Goal: Find specific page/section: Find specific page/section

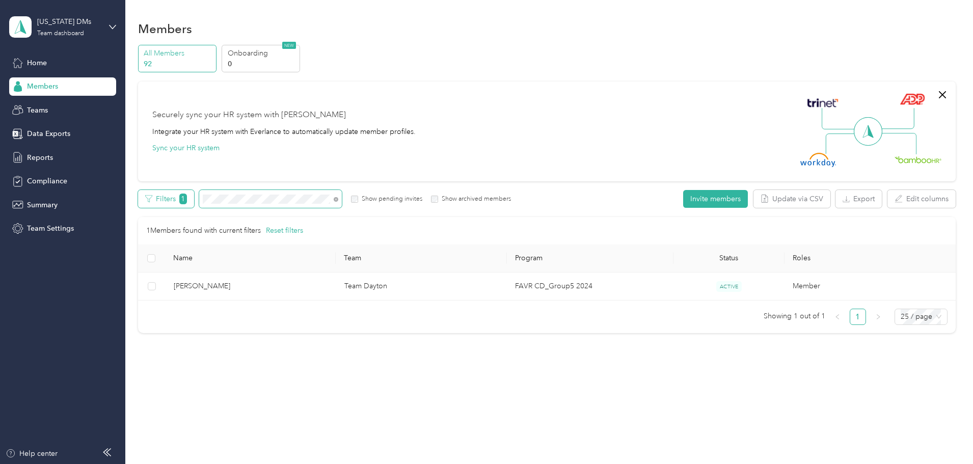
click at [223, 207] on div "Filters 1 Show pending invites Show archived members" at bounding box center [324, 199] width 373 height 18
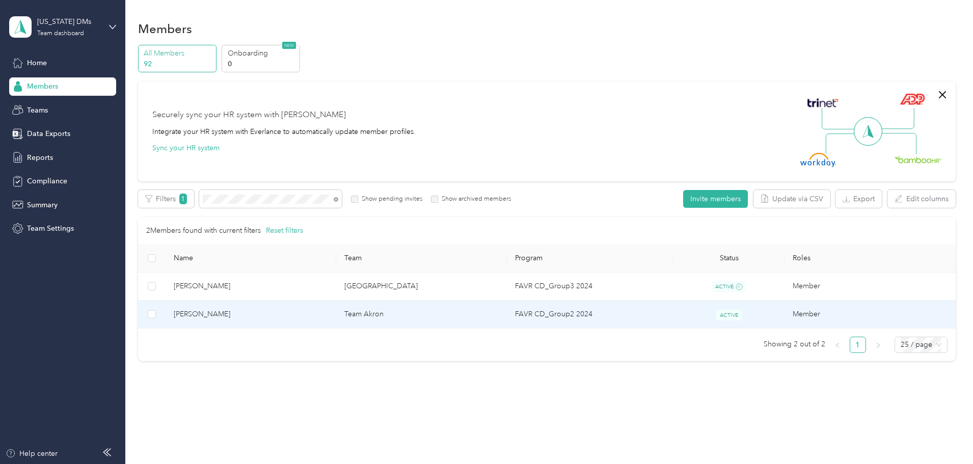
click at [293, 311] on span "[PERSON_NAME]" at bounding box center [251, 314] width 154 height 11
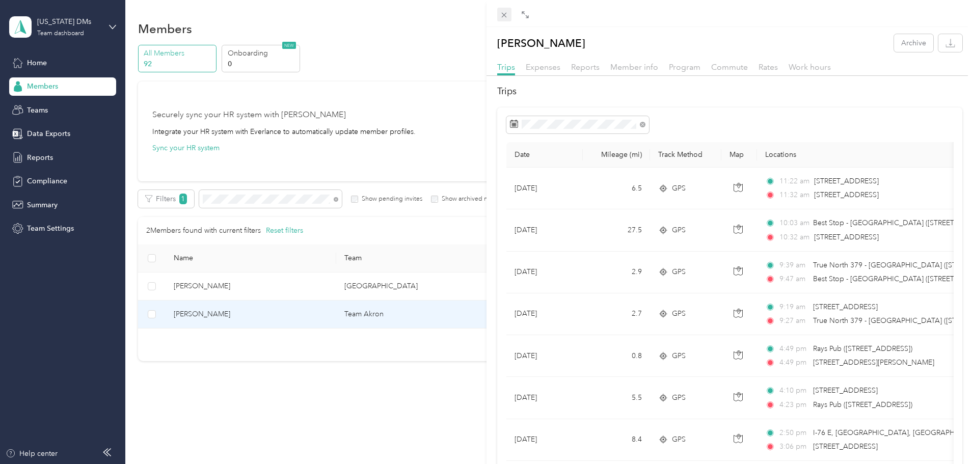
click at [505, 14] on icon at bounding box center [504, 15] width 5 height 5
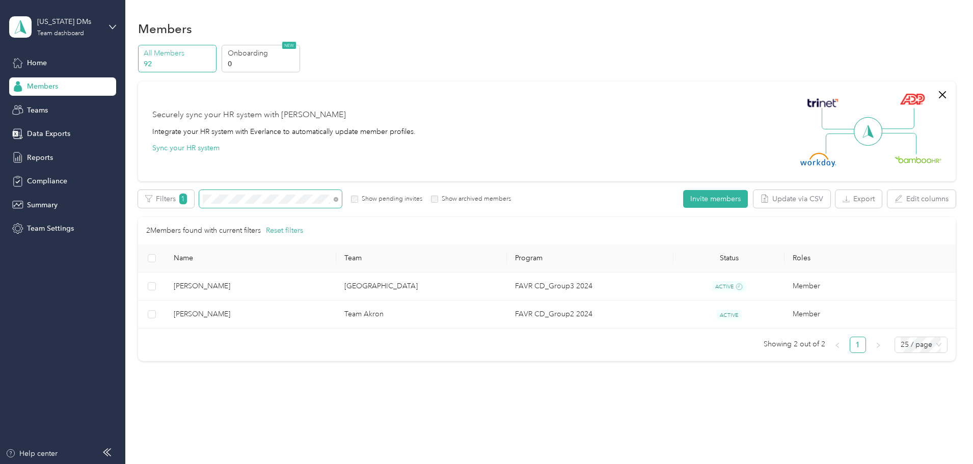
click at [197, 207] on div "All Members 92 Onboarding 0 NEW Securely sync your HR system with Everlance Int…" at bounding box center [547, 208] width 818 height 326
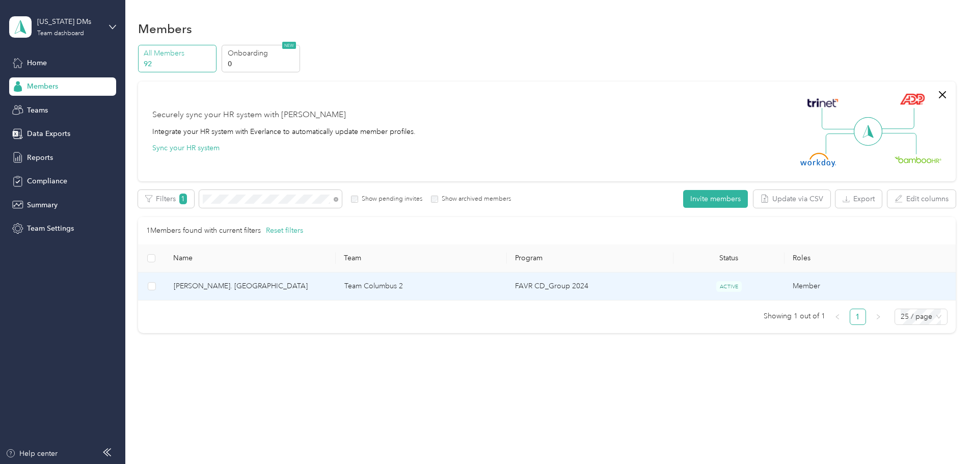
click at [277, 285] on span "[PERSON_NAME]. [GEOGRAPHIC_DATA]" at bounding box center [251, 286] width 154 height 11
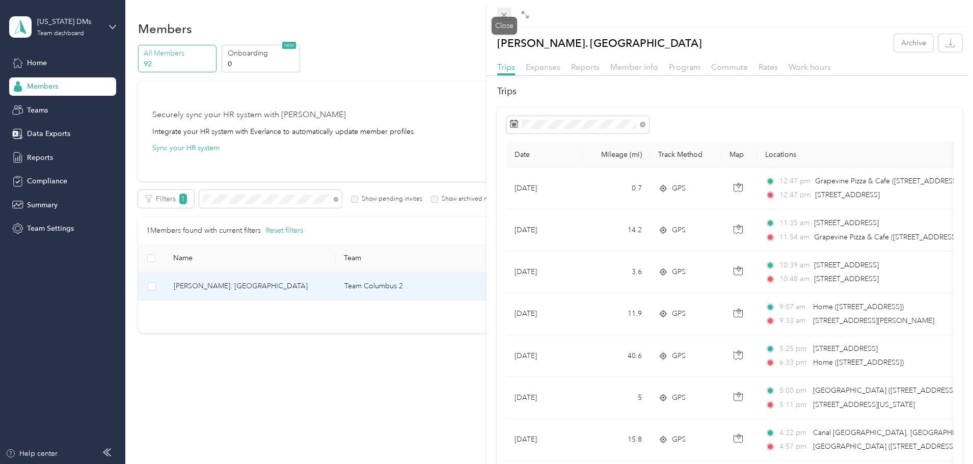
click at [507, 16] on icon at bounding box center [504, 15] width 9 height 9
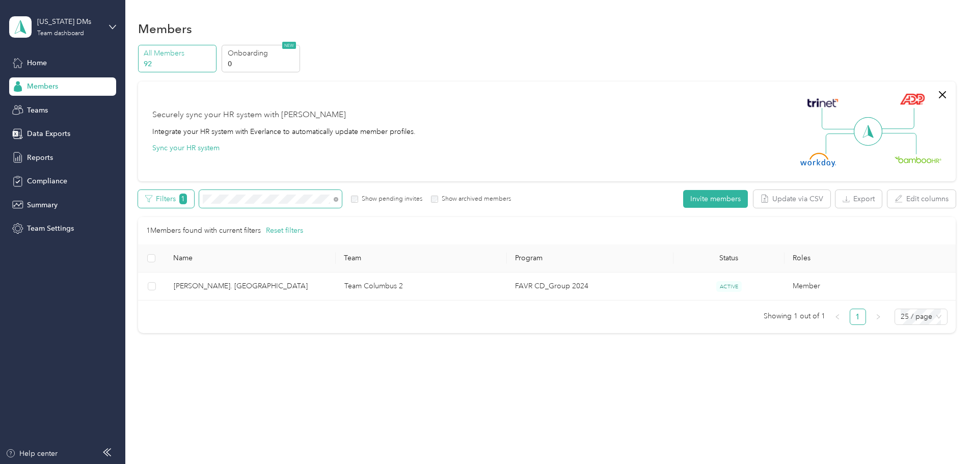
click at [225, 194] on div "Filters 1 Show pending invites Show archived members" at bounding box center [324, 199] width 373 height 18
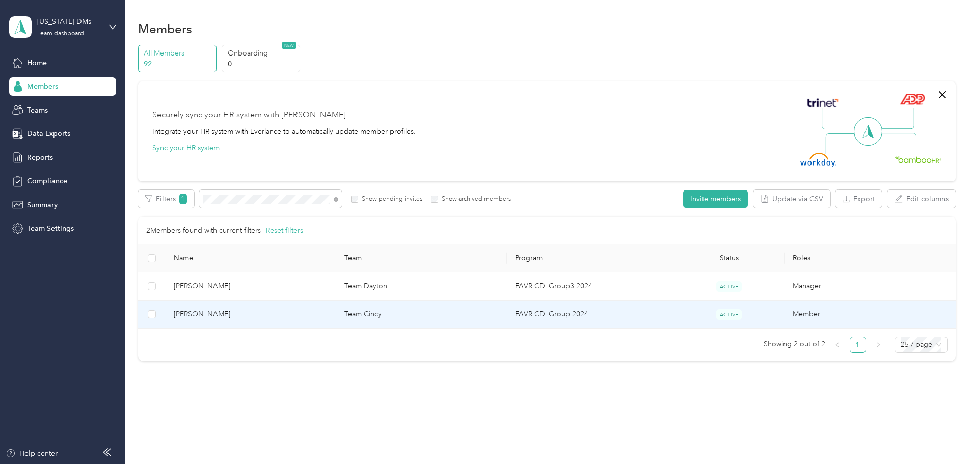
click at [278, 310] on span "[PERSON_NAME]" at bounding box center [251, 314] width 154 height 11
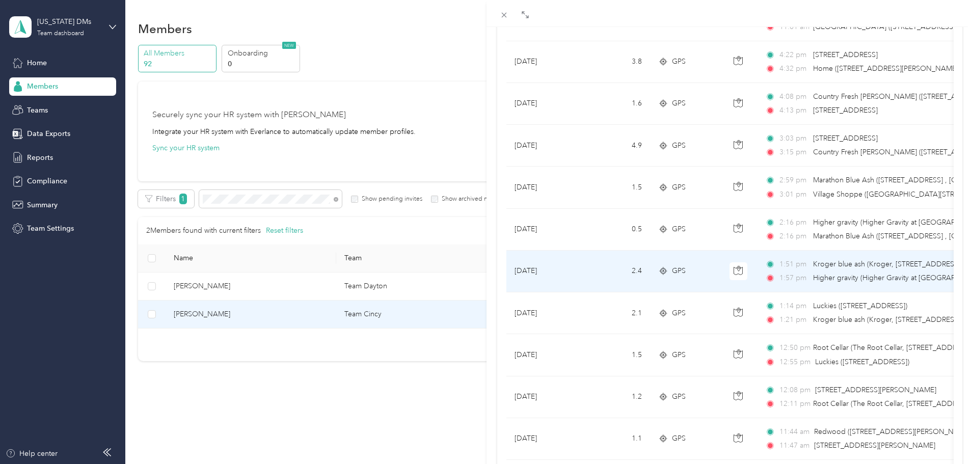
scroll to position [838, 0]
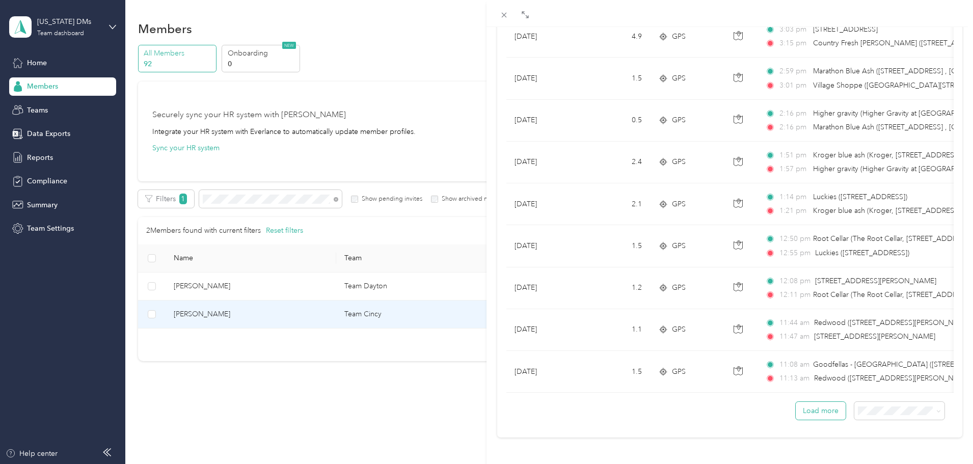
click at [800, 403] on button "Load more" at bounding box center [821, 411] width 50 height 18
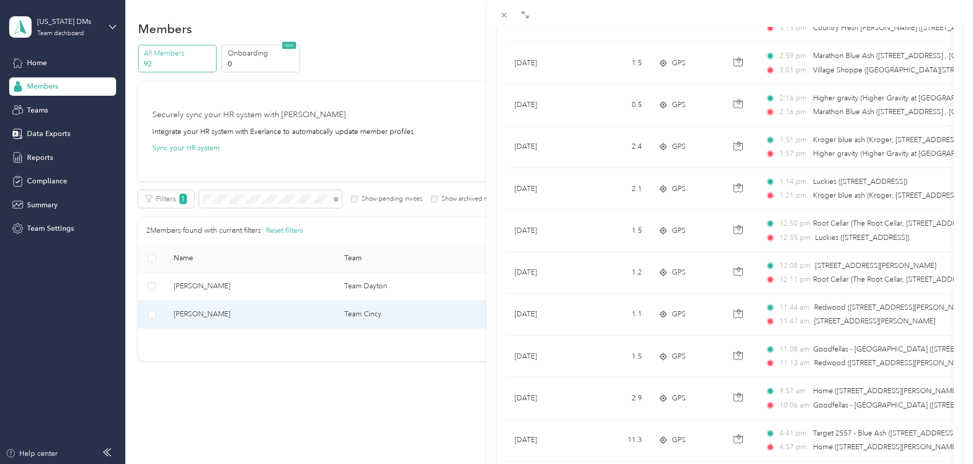
scroll to position [583, 0]
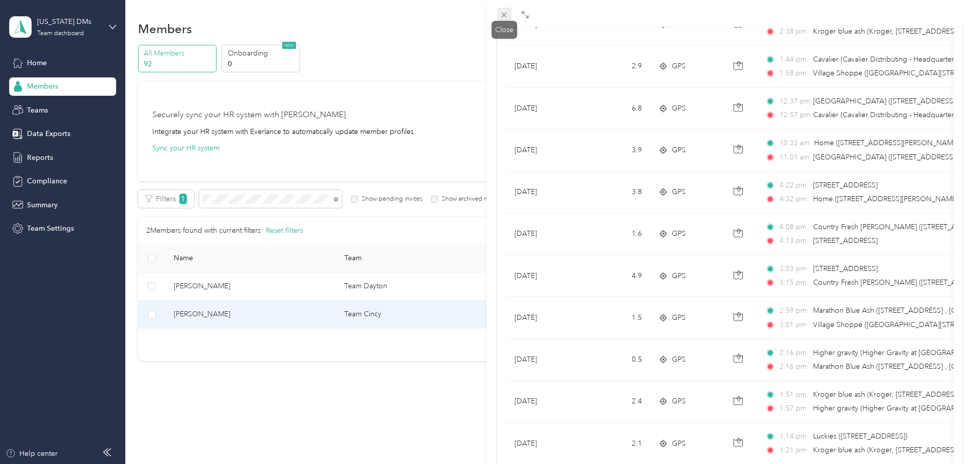
click at [502, 11] on icon at bounding box center [504, 15] width 9 height 9
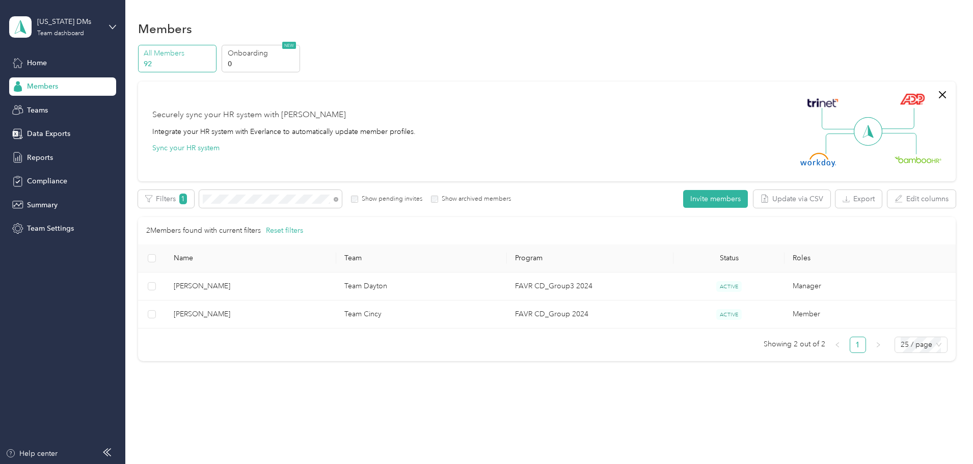
scroll to position [49, 0]
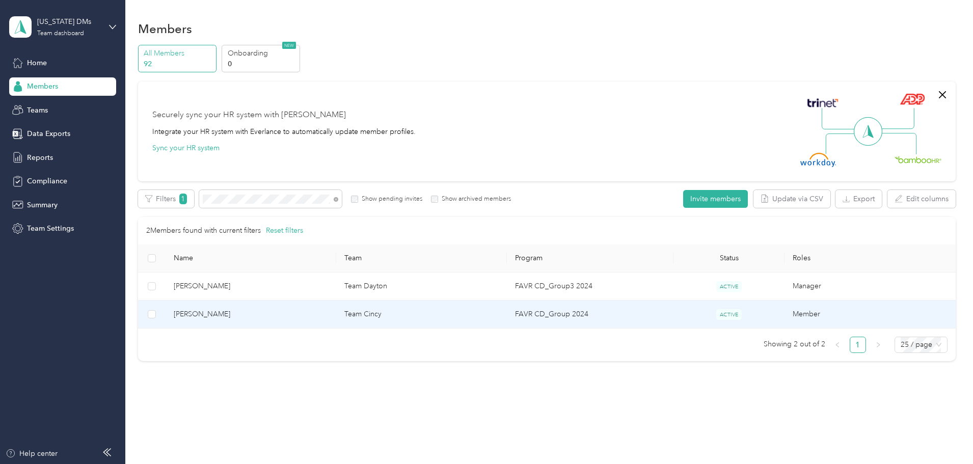
click at [270, 311] on span "[PERSON_NAME]" at bounding box center [251, 314] width 154 height 11
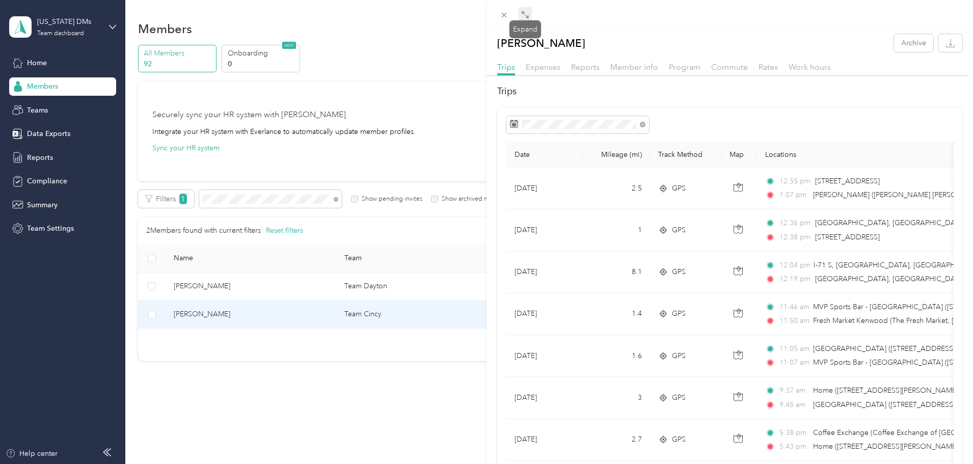
click at [524, 13] on icon at bounding box center [525, 15] width 8 height 8
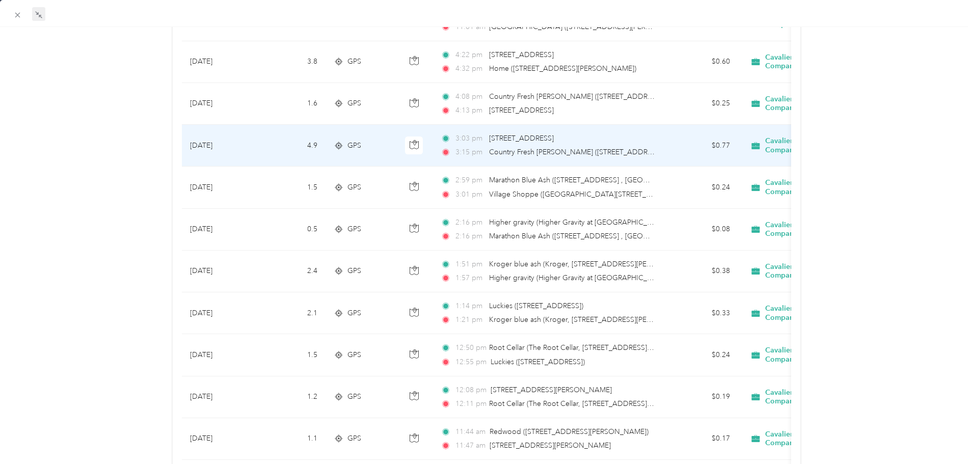
scroll to position [841, 0]
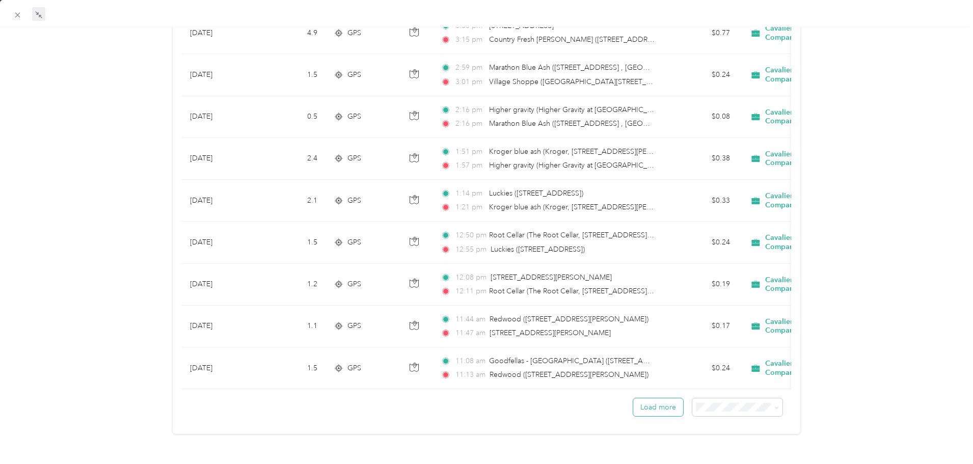
click at [655, 402] on button "Load more" at bounding box center [658, 407] width 50 height 18
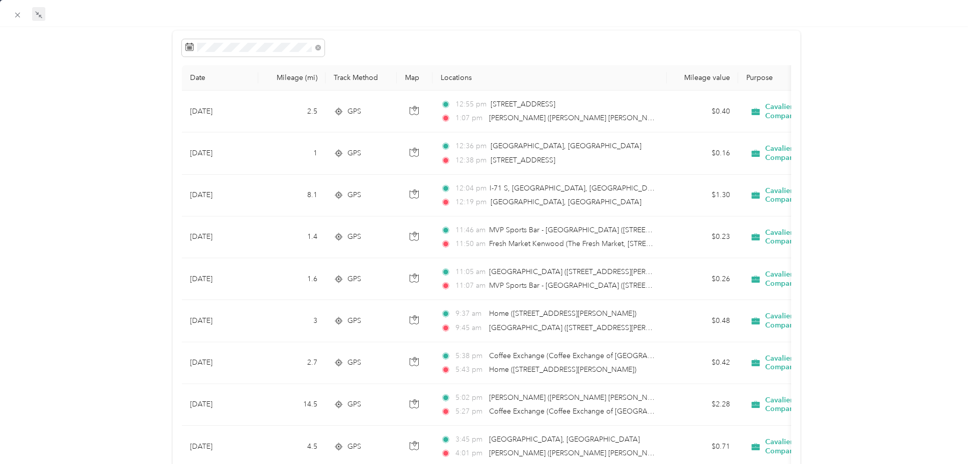
scroll to position [0, 0]
